Goal: Book appointment/travel/reservation

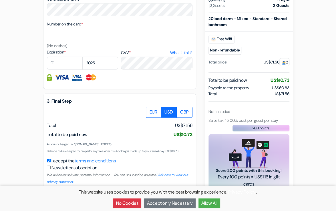
scroll to position [307, 0]
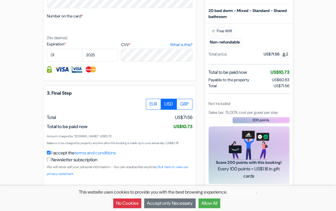
click at [204, 201] on button "Allow All" at bounding box center [210, 204] width 22 height 10
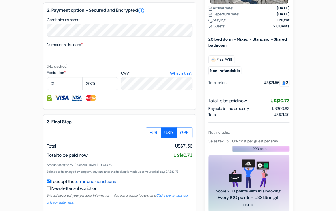
scroll to position [278, 0]
click at [112, 182] on link "terms and conditions" at bounding box center [95, 182] width 41 height 6
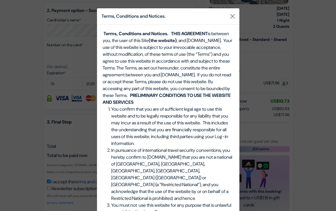
scroll to position [0, 0]
click at [130, 83] on span ", and [DOMAIN_NAME]. Your use of this website is subject to your irrevocable ac…" at bounding box center [168, 67] width 130 height 61
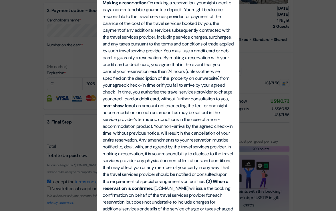
scroll to position [1424, 0]
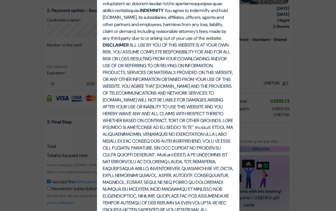
click at [295, 50] on div "Terms, Conditions and Notices. Terms, Conditions and Notices. THIS AGREEMENT is…" at bounding box center [168, 105] width 336 height 211
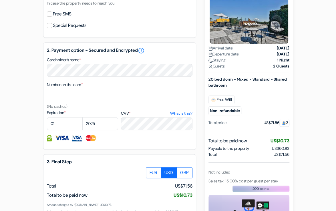
scroll to position [237, 0]
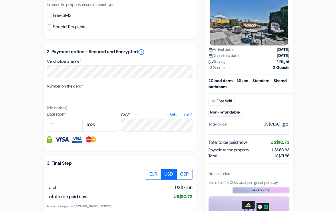
drag, startPoint x: 258, startPoint y: 44, endPoint x: 290, endPoint y: 49, distance: 31.5
click at [290, 49] on div "New booking Booking Details [GEOGRAPHIC_DATA] Hostel [STREET_ADDRESS] Arrival d…" at bounding box center [249, 117] width 88 height 317
drag, startPoint x: 214, startPoint y: 42, endPoint x: 290, endPoint y: 51, distance: 76.0
click at [290, 51] on div "New booking Booking Details [GEOGRAPHIC_DATA] Hostel [STREET_ADDRESS] Arrival d…" at bounding box center [249, 117] width 88 height 317
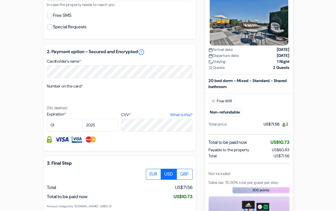
click at [253, 47] on div "Arrival date: [DATE]" at bounding box center [249, 50] width 81 height 6
click at [277, 53] on strong "[DATE]" at bounding box center [283, 56] width 13 height 6
click at [259, 65] on div "Guests: 2 Guests" at bounding box center [249, 68] width 81 height 6
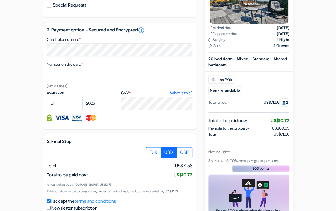
scroll to position [258, 0]
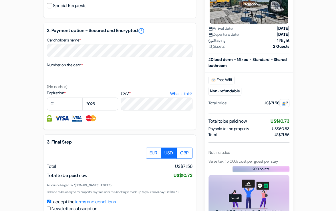
click at [241, 126] on span "Payable to the property" at bounding box center [229, 129] width 41 height 6
click at [255, 37] on div "Staying: 1 Night" at bounding box center [249, 40] width 81 height 6
click at [257, 132] on div "Total US$71.56" at bounding box center [249, 135] width 81 height 6
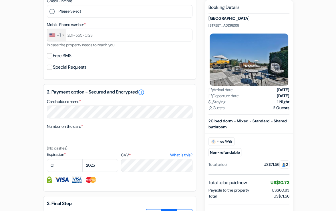
scroll to position [196, 0]
